Goal: Task Accomplishment & Management: Manage account settings

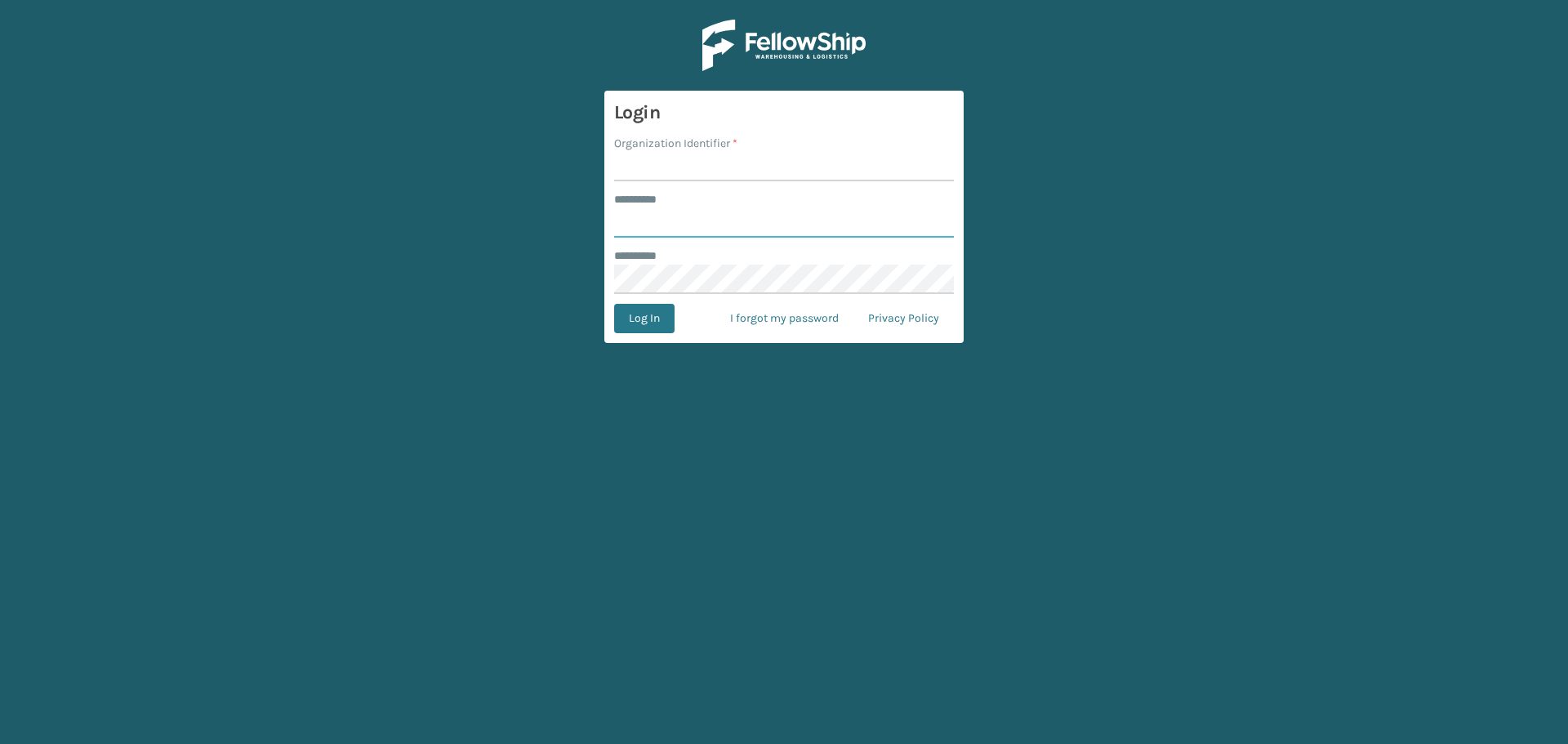
type input "********"
click at [683, 179] on input "Organization Identifier *" at bounding box center [784, 166] width 340 height 29
type input "[GEOGRAPHIC_DATA]"
click at [645, 328] on button "Log In" at bounding box center [645, 318] width 60 height 29
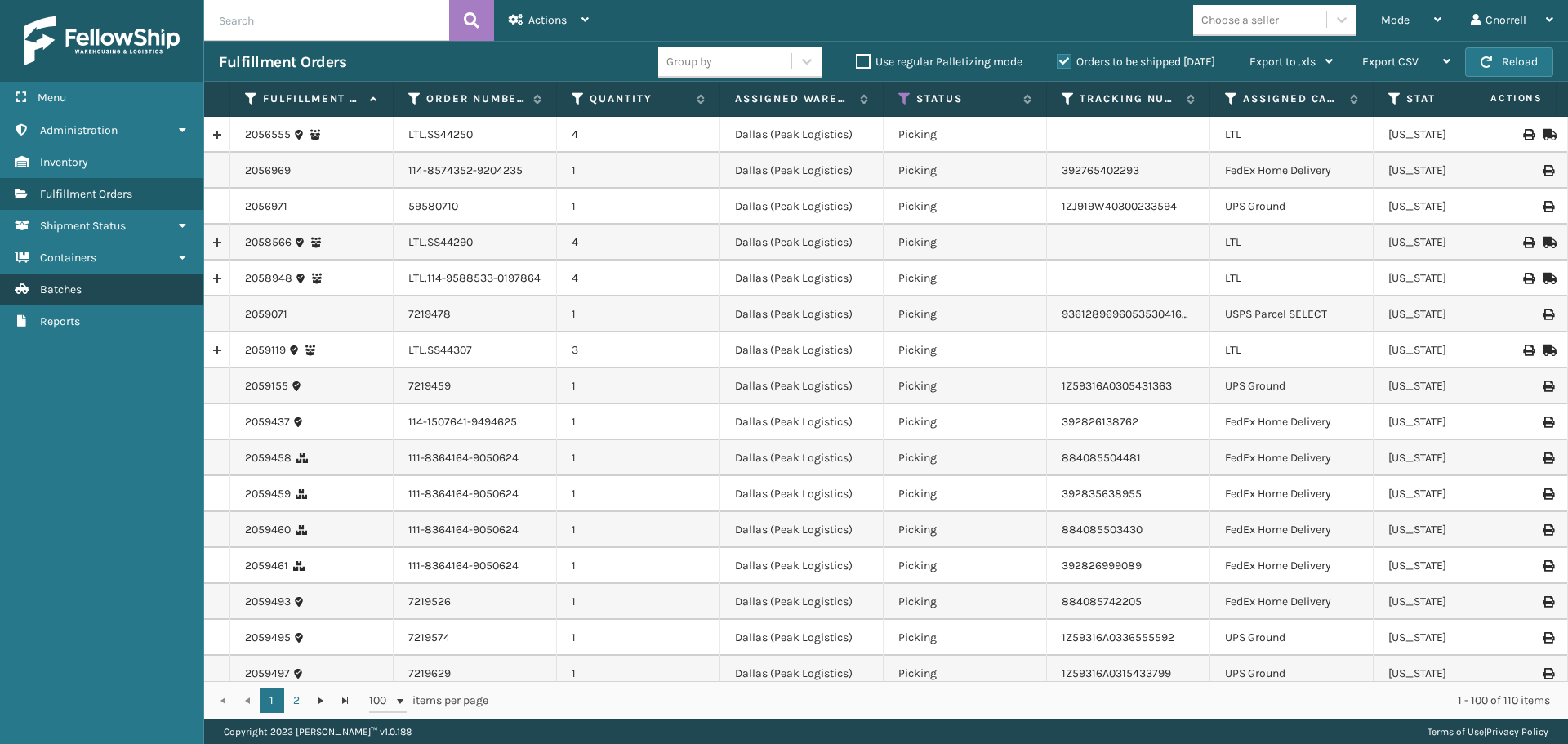
drag, startPoint x: 87, startPoint y: 288, endPoint x: 97, endPoint y: 268, distance: 22.4
click at [87, 288] on link "Batches" at bounding box center [101, 289] width 203 height 32
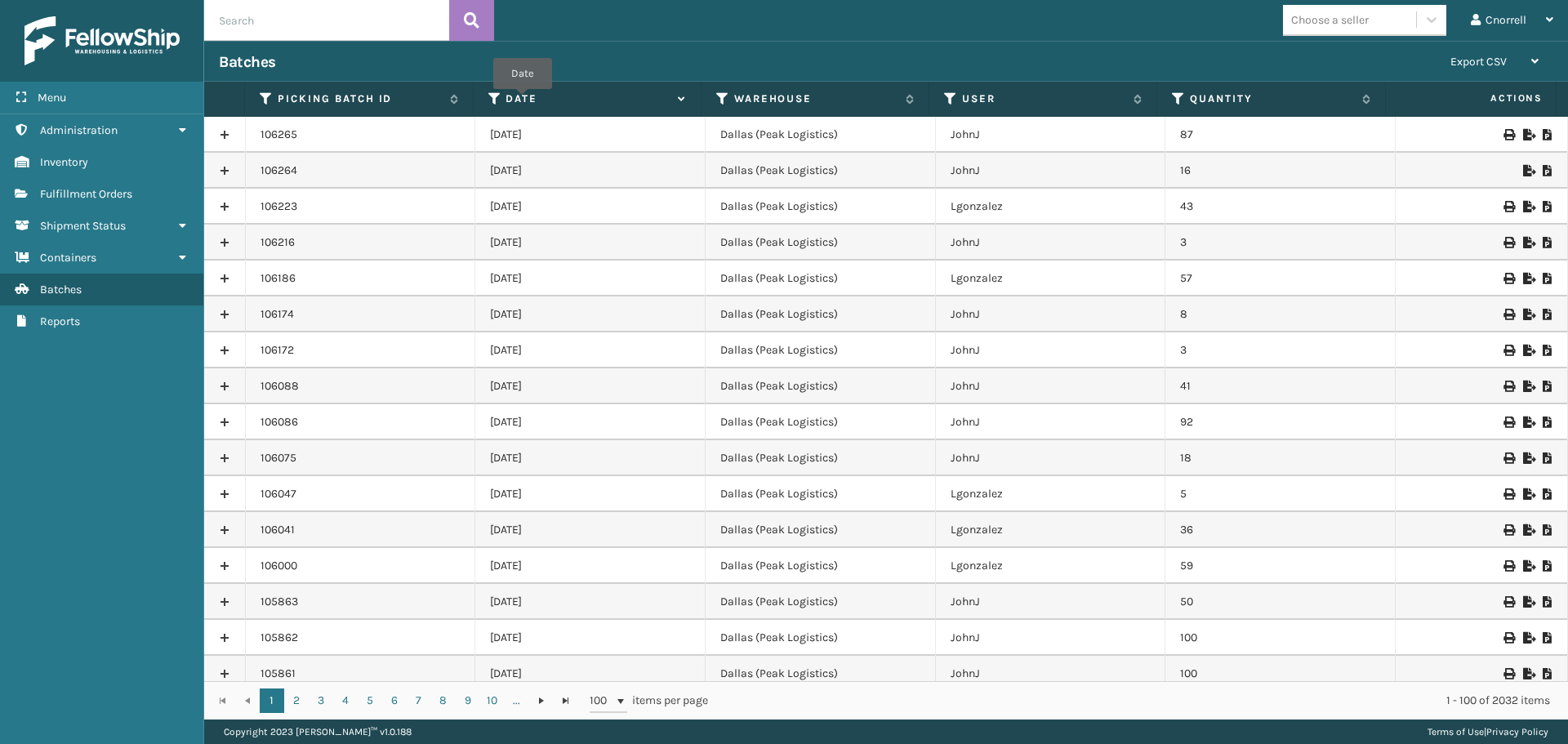
click at [523, 101] on label "Date" at bounding box center [587, 99] width 164 height 15
click at [517, 98] on label "Date" at bounding box center [587, 99] width 164 height 15
